Goal: Information Seeking & Learning: Learn about a topic

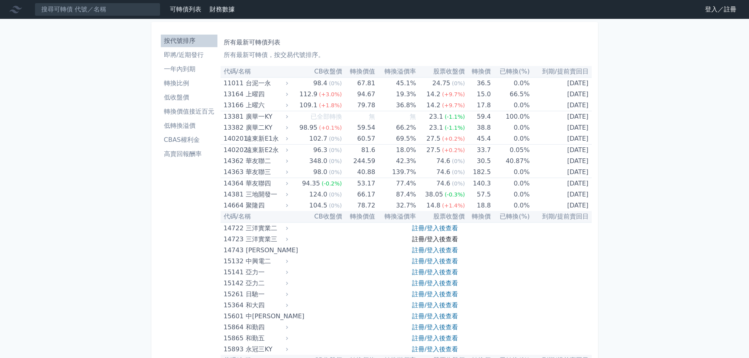
click at [428, 237] on link "註冊/登入後查看" at bounding box center [435, 238] width 46 height 7
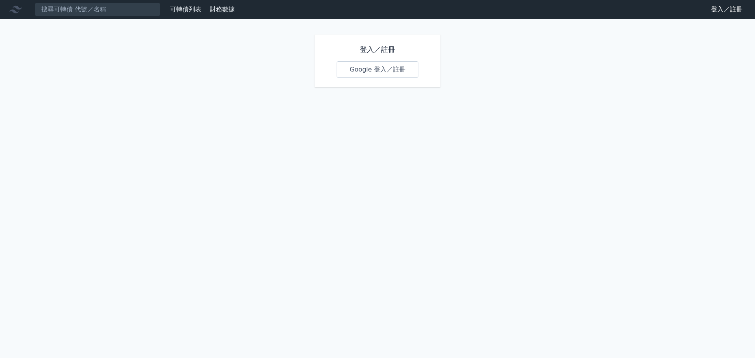
click at [374, 75] on link "Google 登入／註冊" at bounding box center [378, 69] width 82 height 17
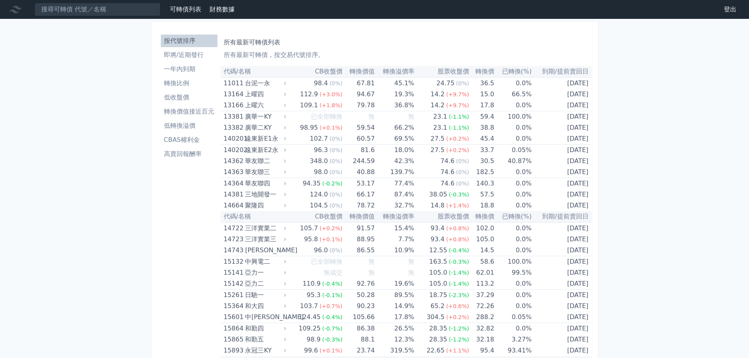
click at [193, 140] on li "CBAS權利金" at bounding box center [189, 139] width 57 height 9
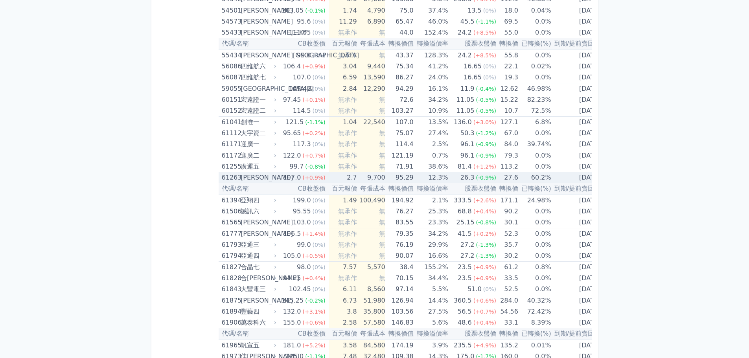
scroll to position [3027, 0]
